Goal: Information Seeking & Learning: Learn about a topic

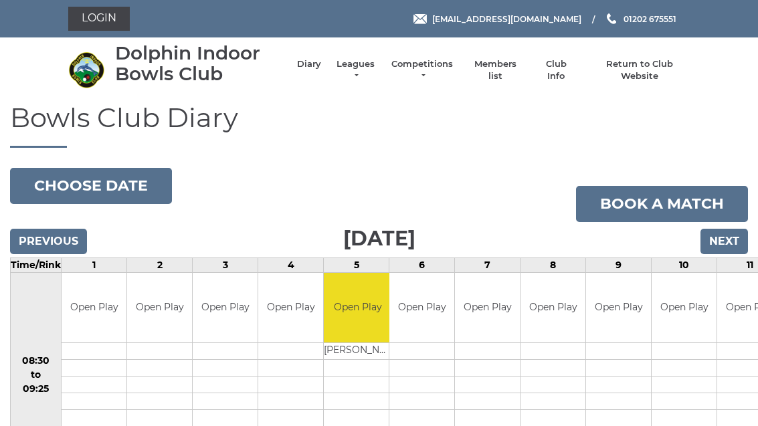
scroll to position [72, 0]
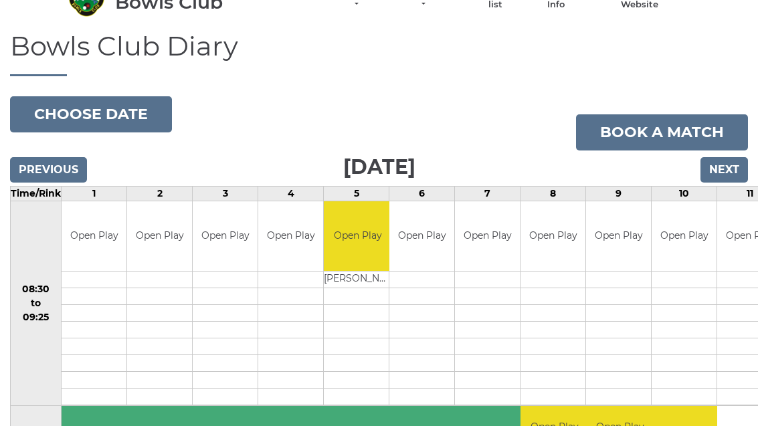
click at [110, 109] on button "Choose date" at bounding box center [91, 114] width 162 height 36
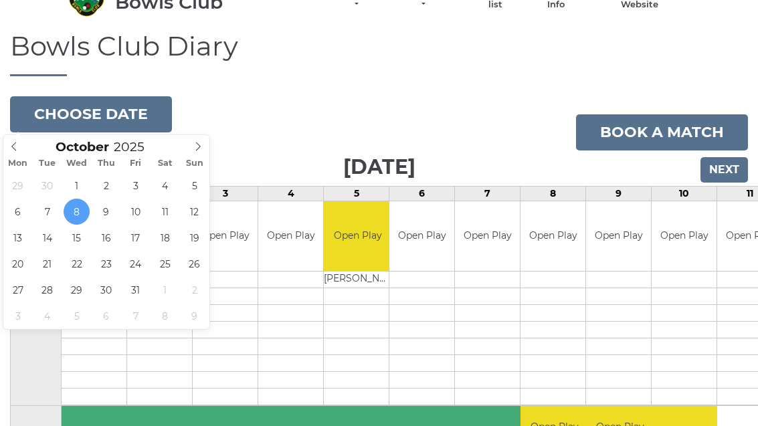
type input "2025-10-24"
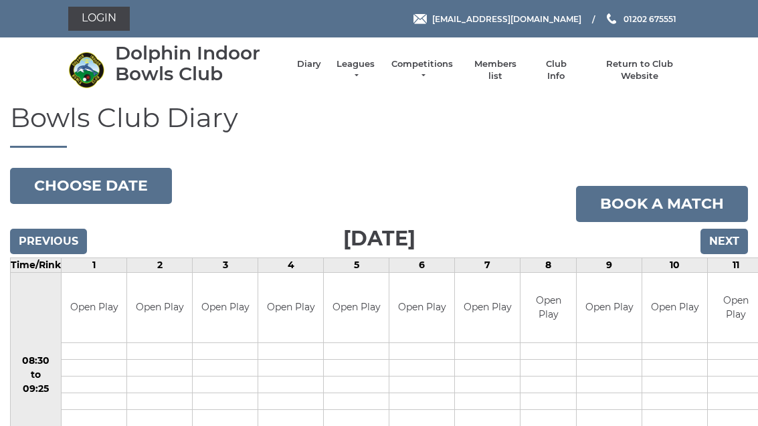
click at [62, 246] on input "Previous" at bounding box center [48, 241] width 77 height 25
click at [59, 243] on input "Previous" at bounding box center [48, 241] width 77 height 25
click at [94, 189] on button "Choose date" at bounding box center [91, 186] width 162 height 36
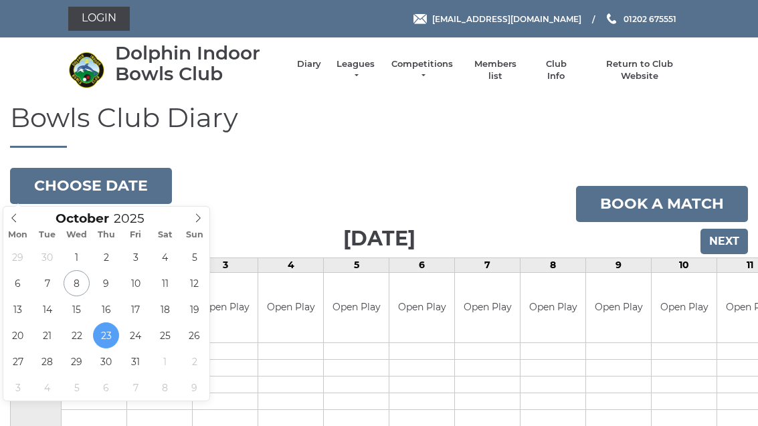
type input "[DATE]"
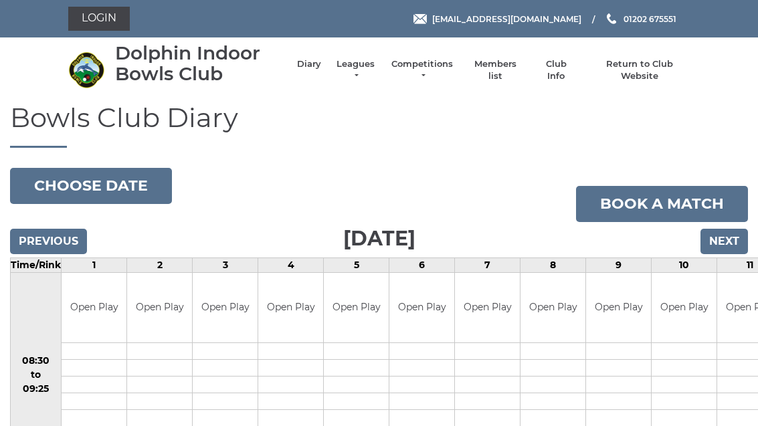
click at [443, 72] on link "Competitions" at bounding box center [422, 70] width 64 height 24
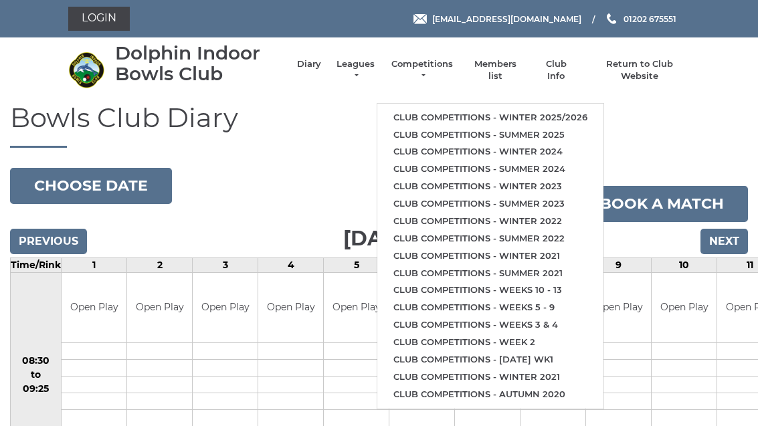
click at [464, 112] on link "Club competitions - Winter 2025/2026" at bounding box center [490, 117] width 226 height 17
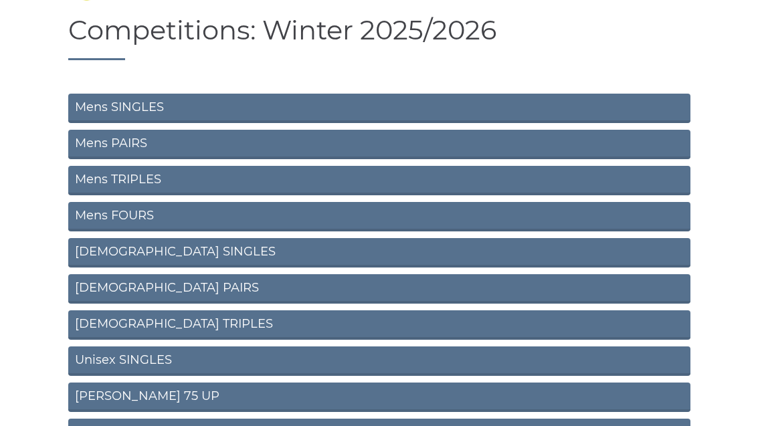
scroll to position [114, 0]
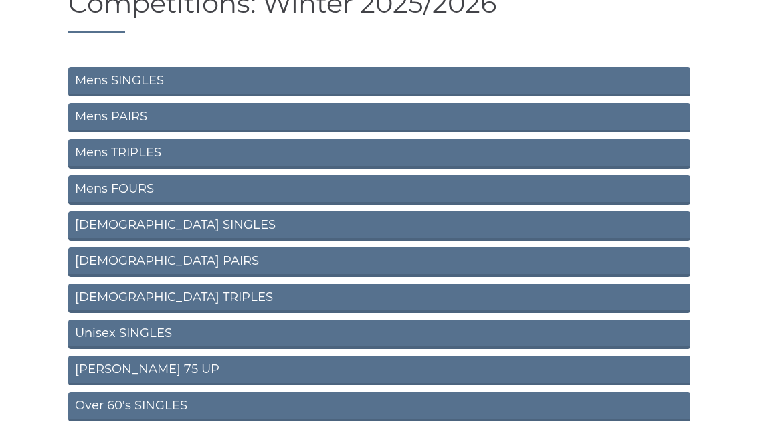
click at [289, 332] on link "Unisex SINGLES" at bounding box center [379, 334] width 622 height 29
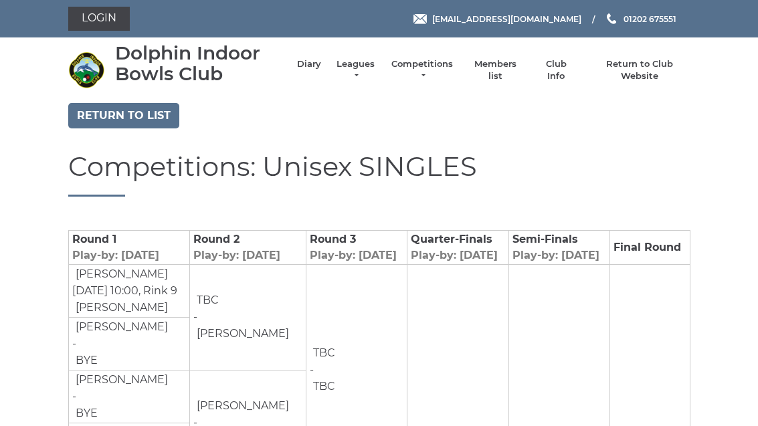
click at [445, 68] on link "Competitions" at bounding box center [422, 70] width 64 height 24
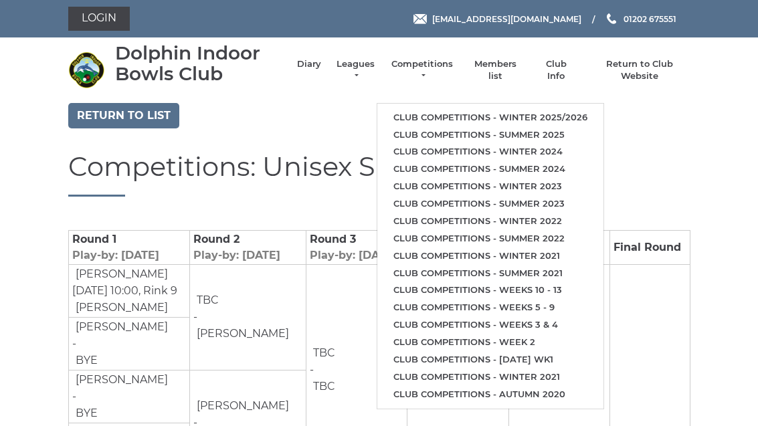
click at [136, 104] on link "Return to list" at bounding box center [123, 115] width 111 height 25
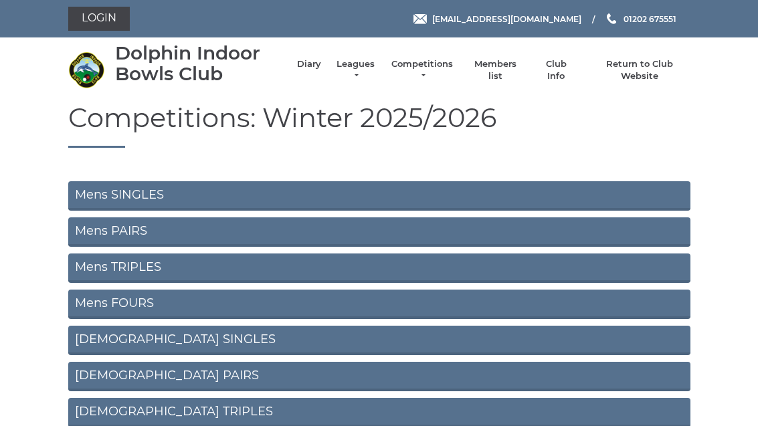
click at [159, 200] on link "Mens SINGLES" at bounding box center [379, 195] width 622 height 29
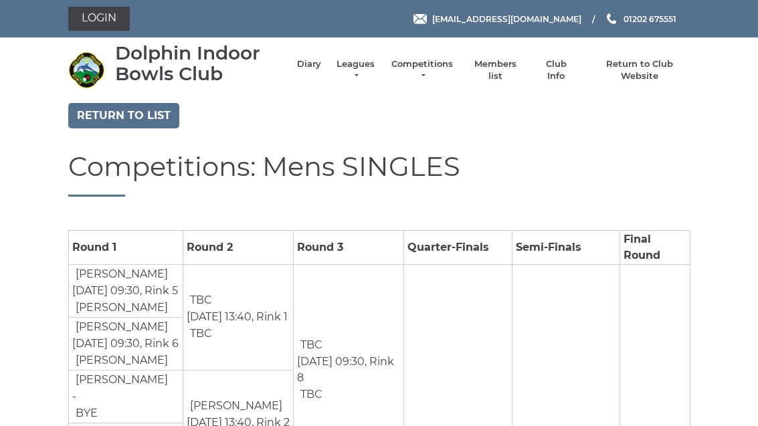
click at [136, 114] on link "Return to list" at bounding box center [123, 115] width 111 height 25
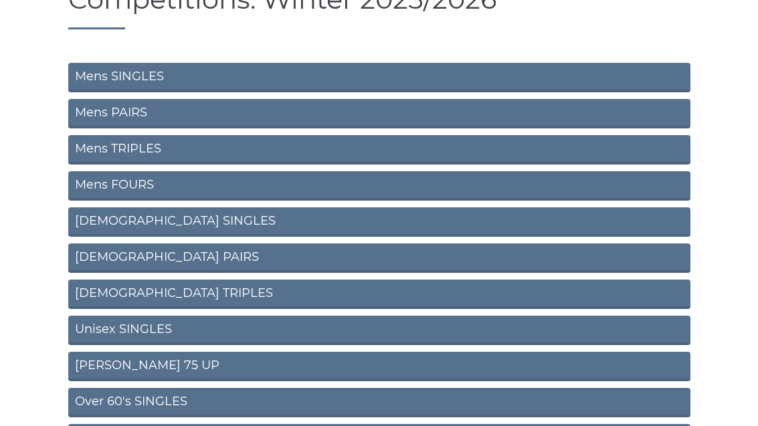
scroll to position [142, 0]
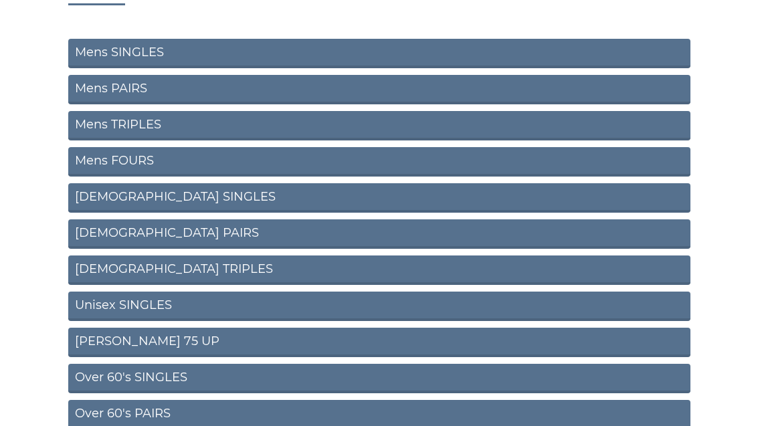
click at [201, 376] on link "Over 60's SINGLES" at bounding box center [379, 378] width 622 height 29
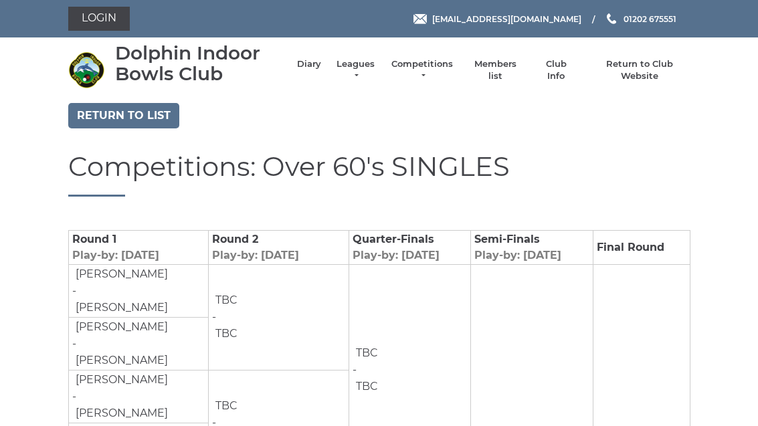
click at [140, 115] on link "Return to list" at bounding box center [123, 115] width 111 height 25
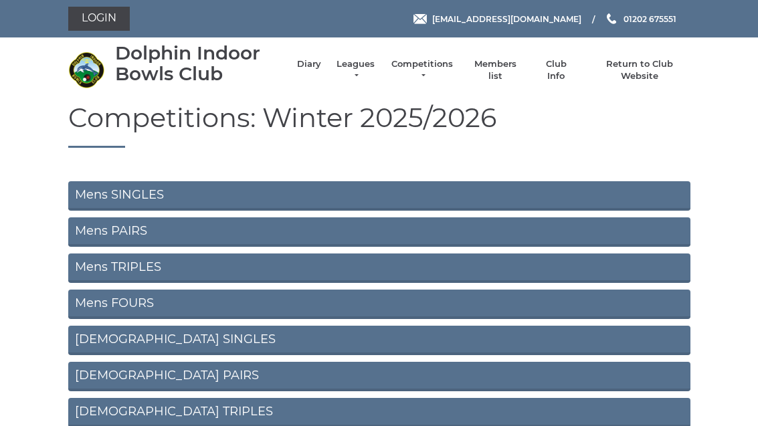
click at [122, 229] on link "Mens PAIRS" at bounding box center [379, 231] width 622 height 29
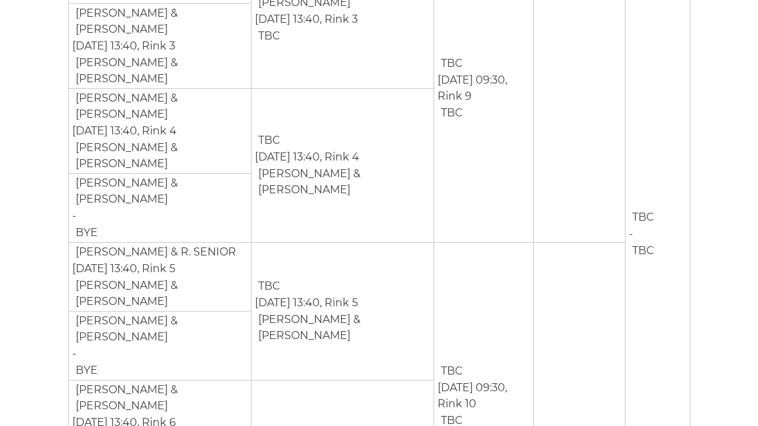
scroll to position [637, 0]
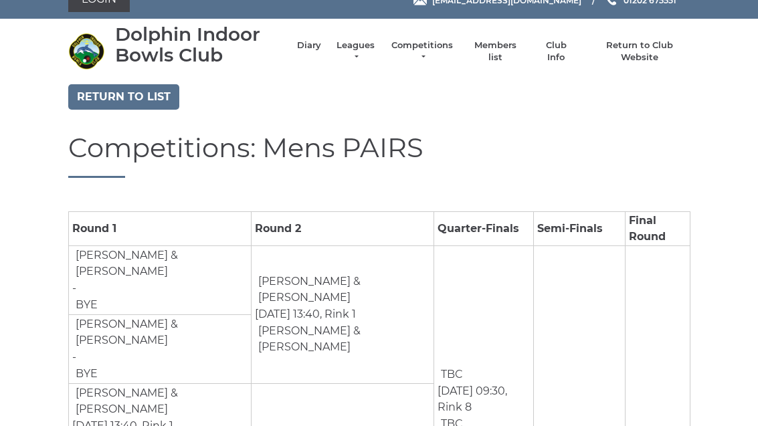
scroll to position [0, 0]
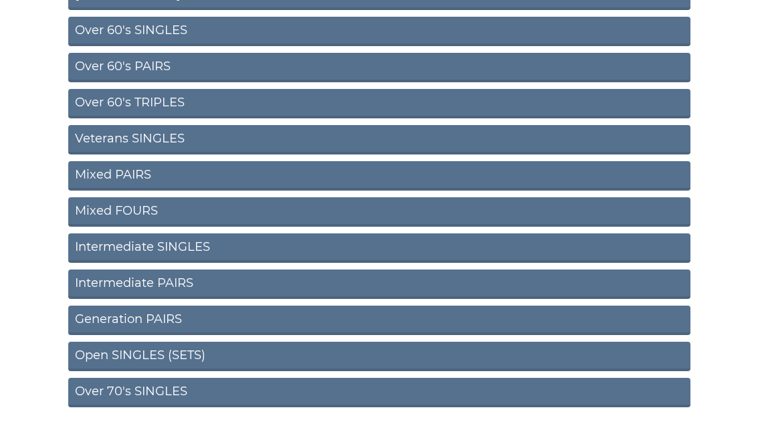
scroll to position [490, 0]
click at [330, 352] on link "Open SINGLES (SETS)" at bounding box center [379, 356] width 622 height 29
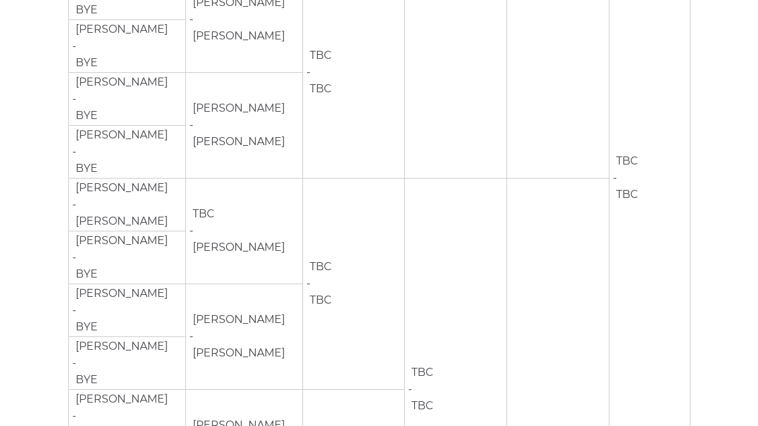
scroll to position [982, 0]
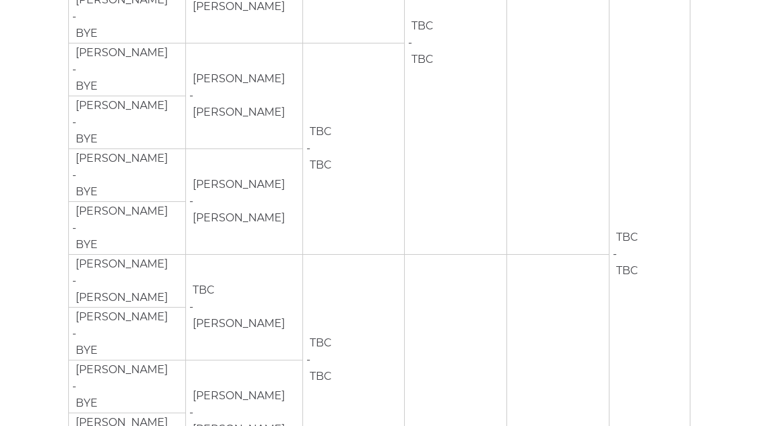
scroll to position [1022, 0]
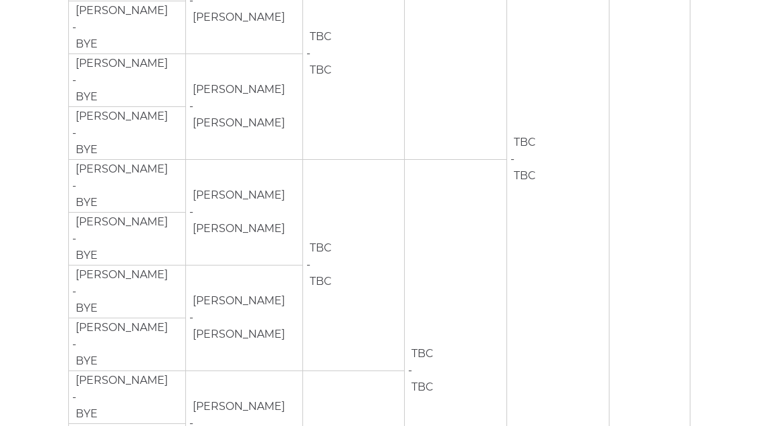
scroll to position [502, 0]
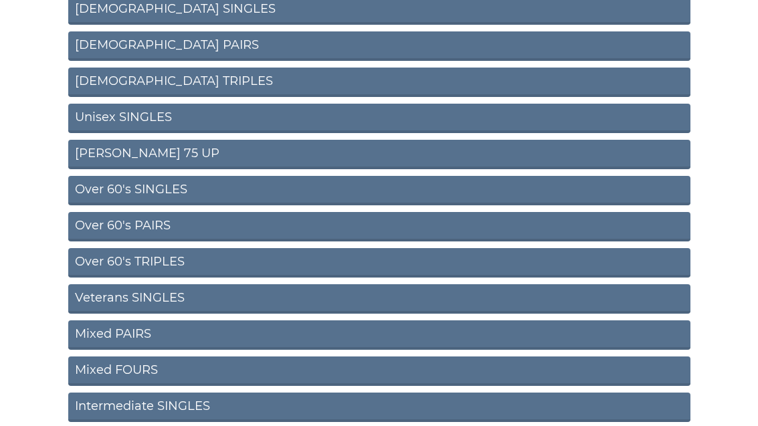
scroll to position [290, 0]
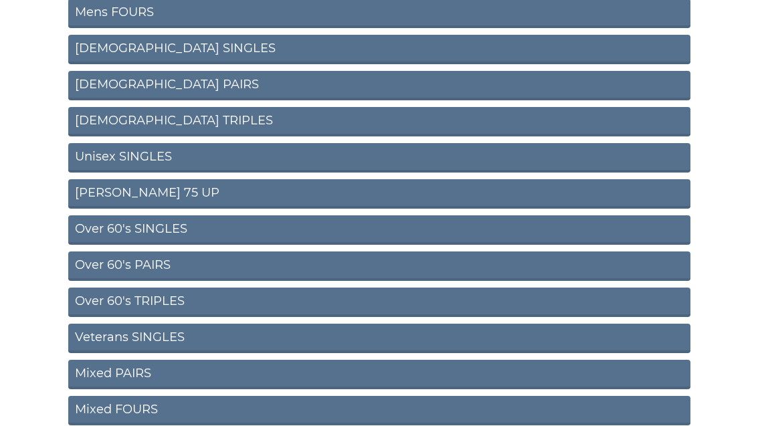
click at [179, 193] on link "[PERSON_NAME] 75 UP" at bounding box center [379, 194] width 622 height 29
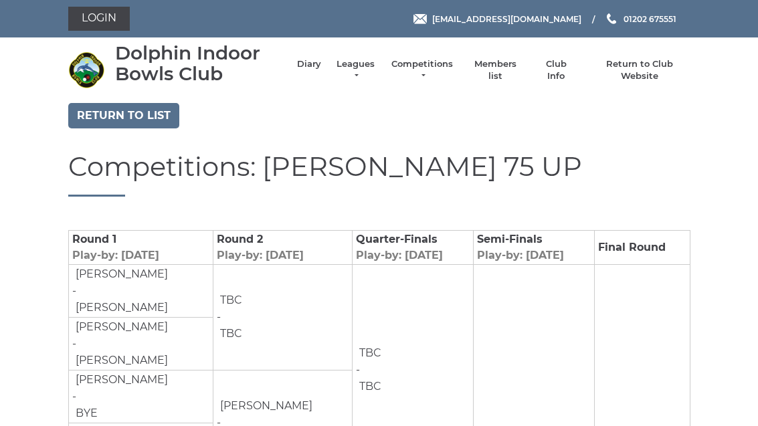
click at [143, 106] on link "Return to list" at bounding box center [123, 115] width 111 height 25
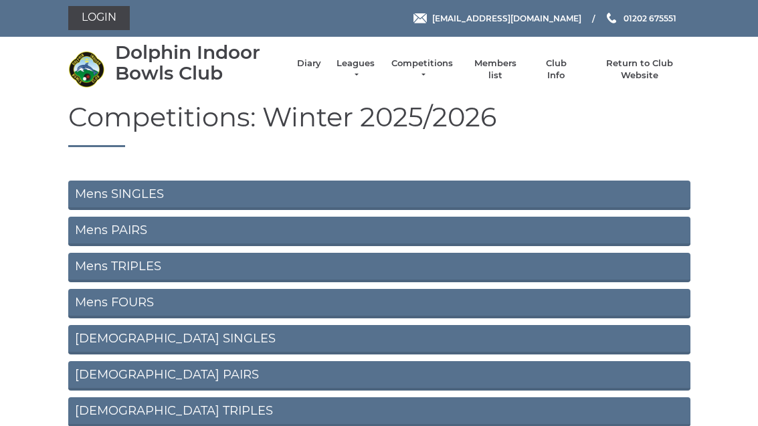
click at [290, 408] on link "Ladies TRIPLES" at bounding box center [379, 412] width 622 height 29
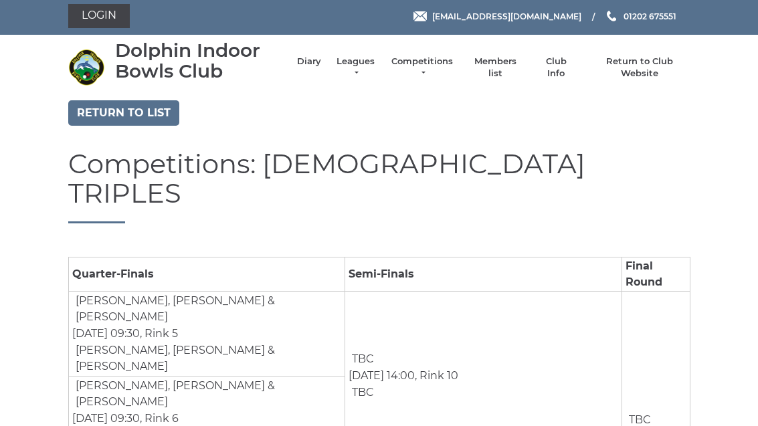
scroll to position [25, 0]
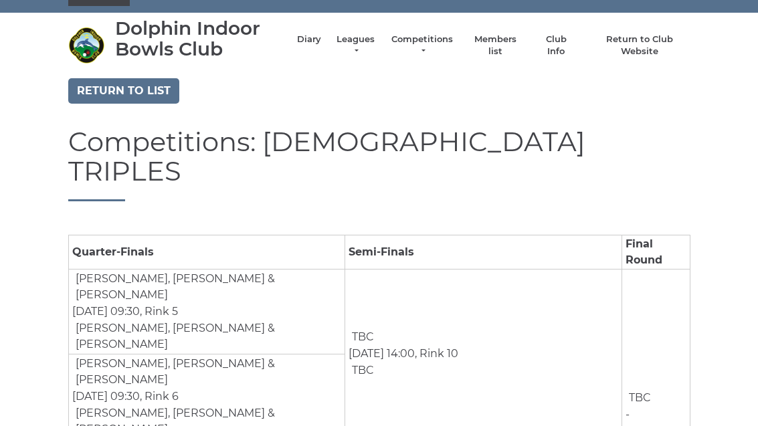
click at [93, 80] on link "Return to list" at bounding box center [123, 90] width 111 height 25
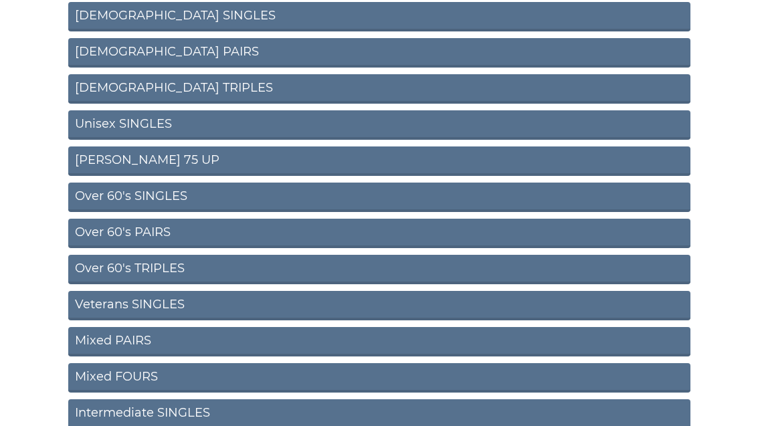
scroll to position [324, 0]
click at [303, 376] on link "Mixed FOURS" at bounding box center [379, 377] width 622 height 29
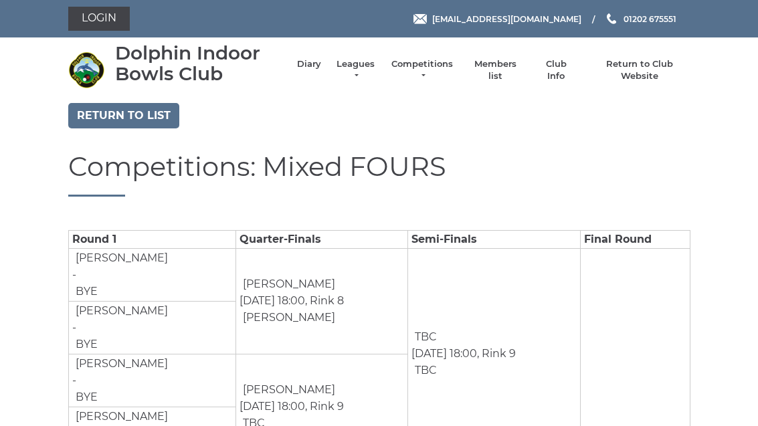
click at [119, 114] on link "Return to list" at bounding box center [123, 115] width 111 height 25
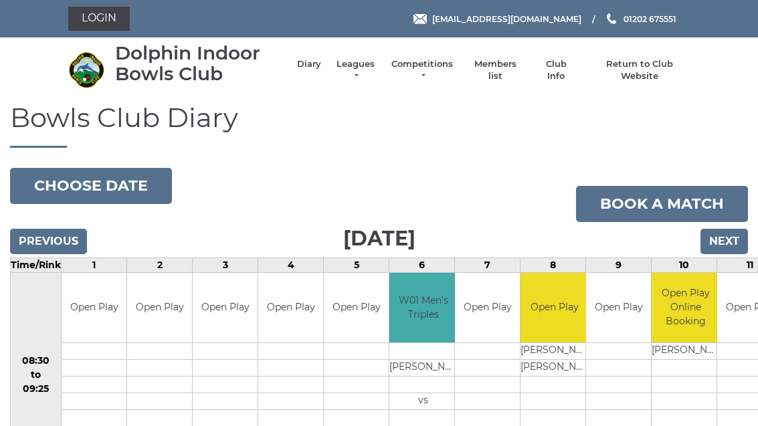
scroll to position [255, 17]
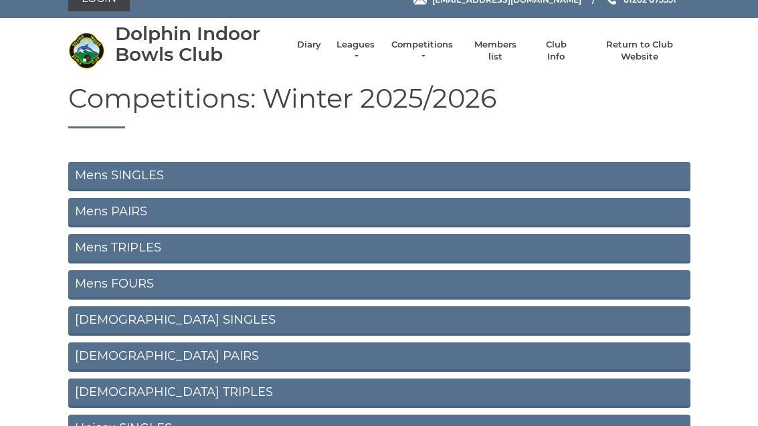
scroll to position [19, 0]
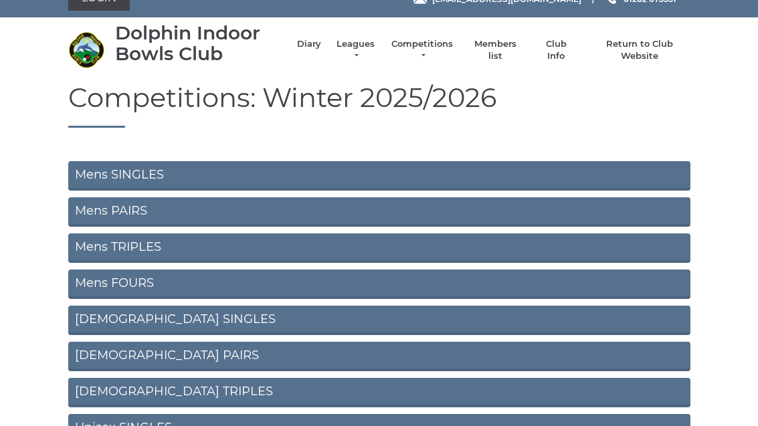
click at [256, 319] on link "Ladies SINGLES" at bounding box center [379, 320] width 622 height 29
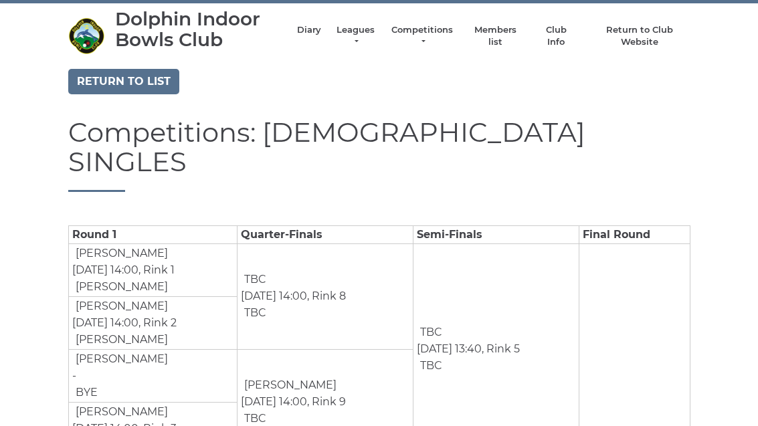
scroll to position [32, 0]
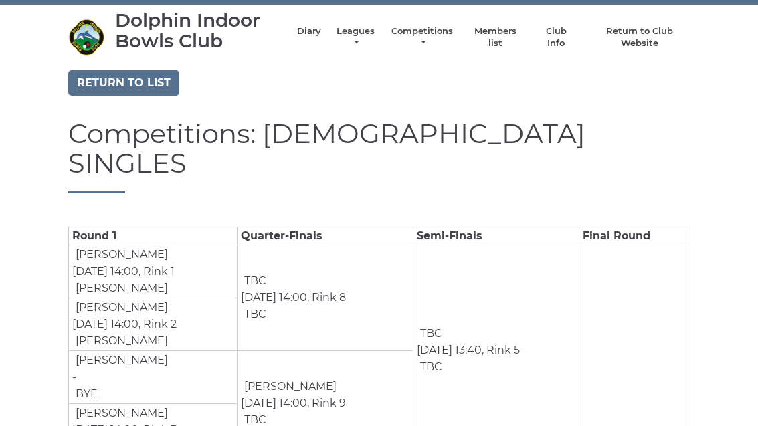
click at [141, 80] on link "Return to list" at bounding box center [123, 83] width 111 height 25
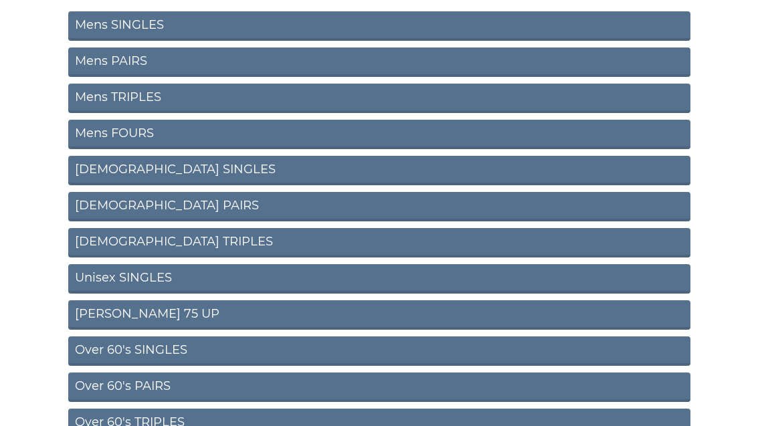
scroll to position [144, 0]
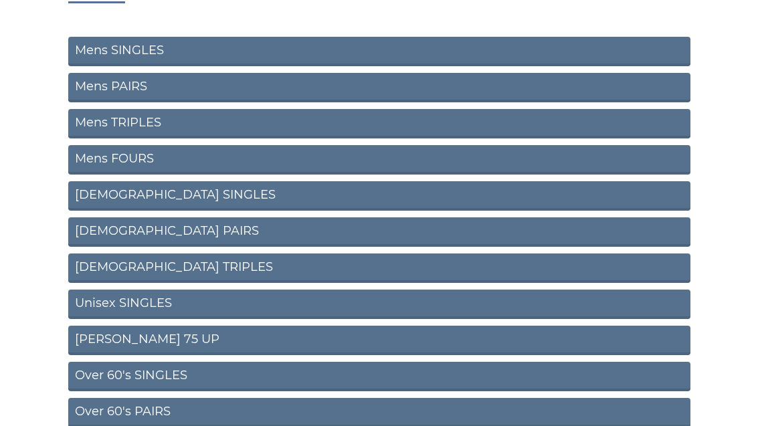
click at [150, 228] on link "Ladies PAIRS" at bounding box center [379, 231] width 622 height 29
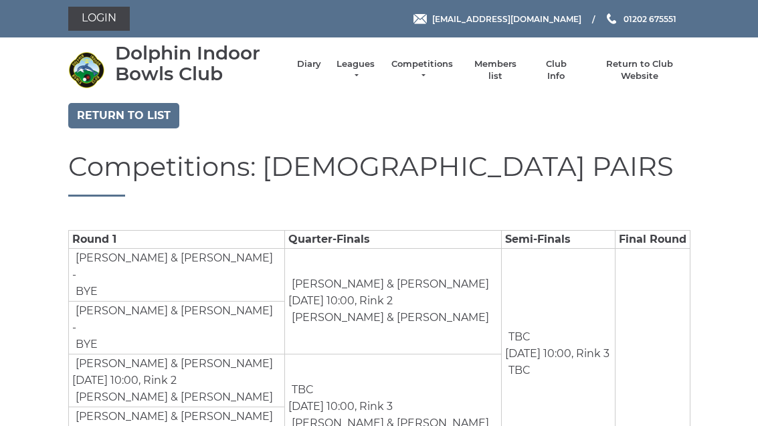
click at [134, 112] on link "Return to list" at bounding box center [123, 115] width 111 height 25
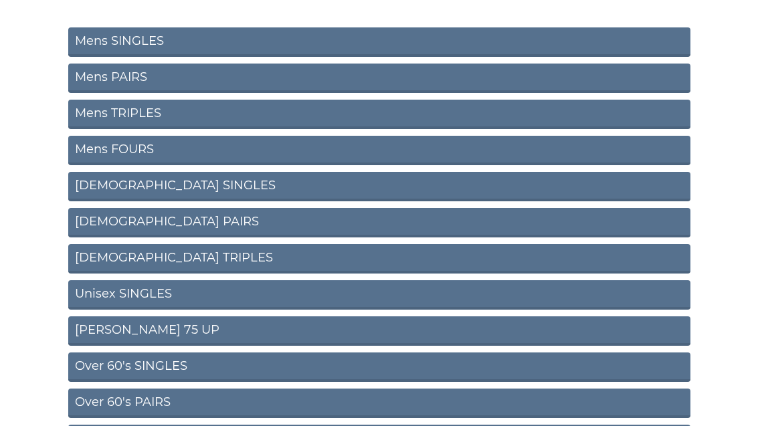
scroll to position [153, 0]
click at [207, 259] on link "[DEMOGRAPHIC_DATA] TRIPLES" at bounding box center [379, 259] width 622 height 29
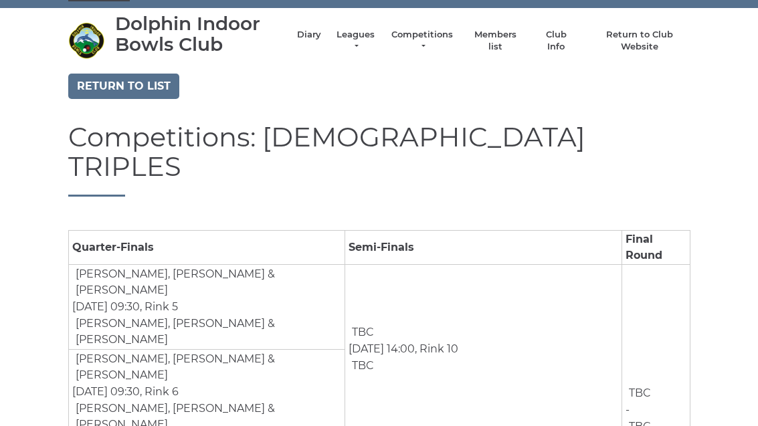
scroll to position [30, 0]
click at [151, 82] on link "Return to list" at bounding box center [123, 85] width 111 height 25
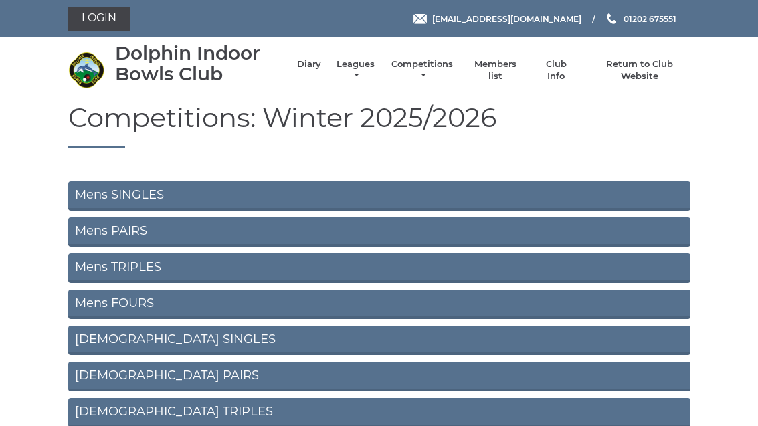
click at [162, 369] on link "Ladies PAIRS" at bounding box center [379, 376] width 622 height 29
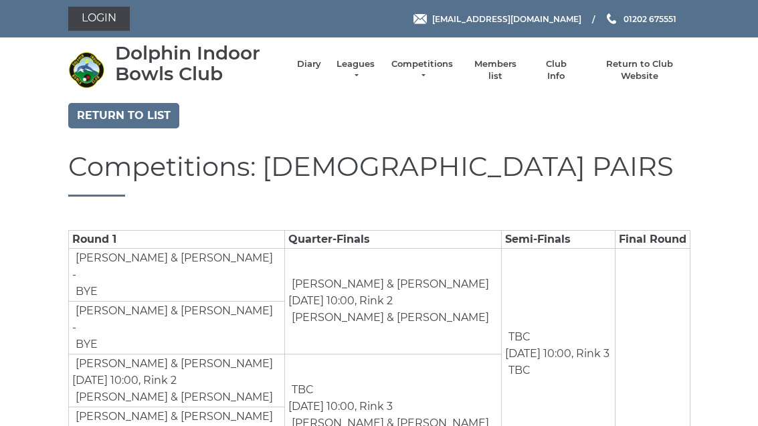
click at [130, 116] on link "Return to list" at bounding box center [123, 115] width 111 height 25
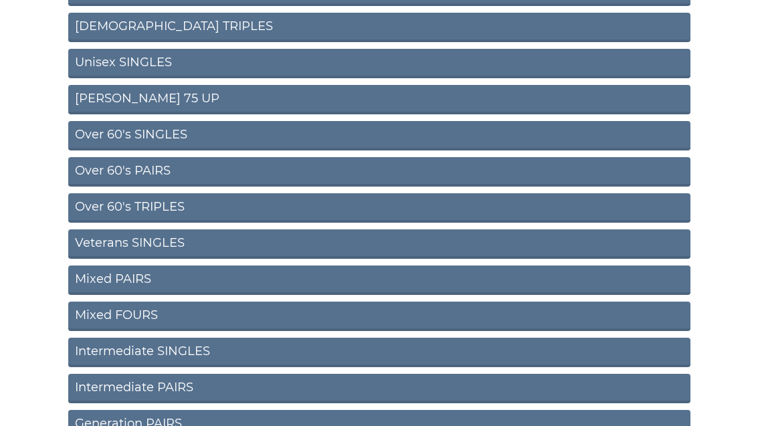
scroll to position [385, 0]
click at [150, 313] on link "Mixed FOURS" at bounding box center [379, 316] width 622 height 29
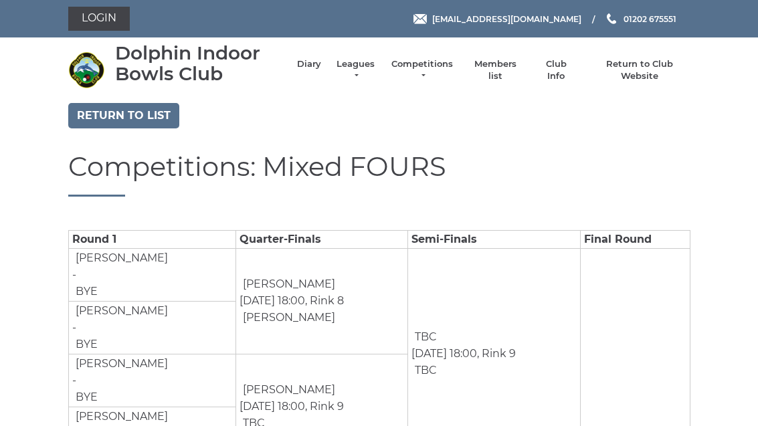
click at [138, 113] on link "Return to list" at bounding box center [123, 115] width 111 height 25
